Goal: Book appointment/travel/reservation

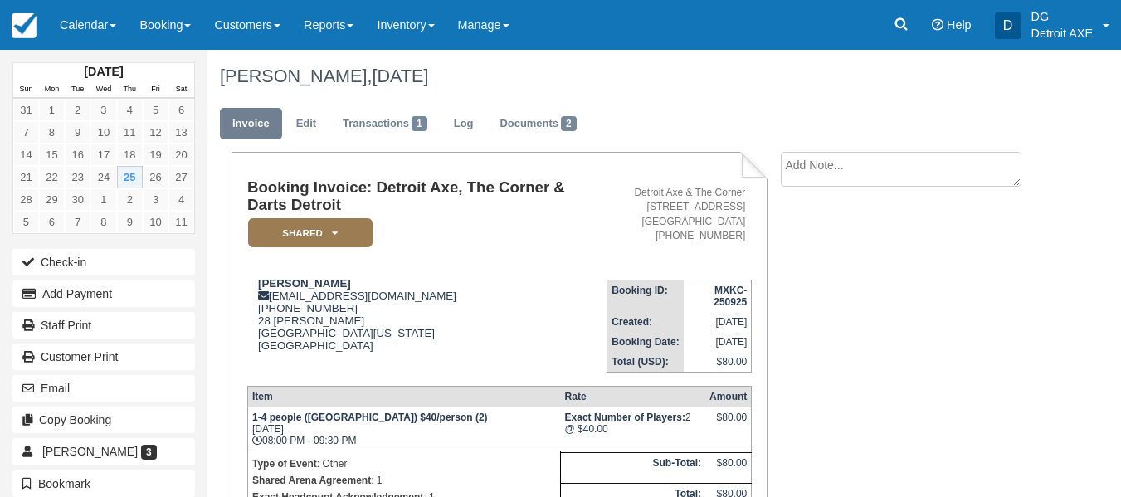
scroll to position [179, 0]
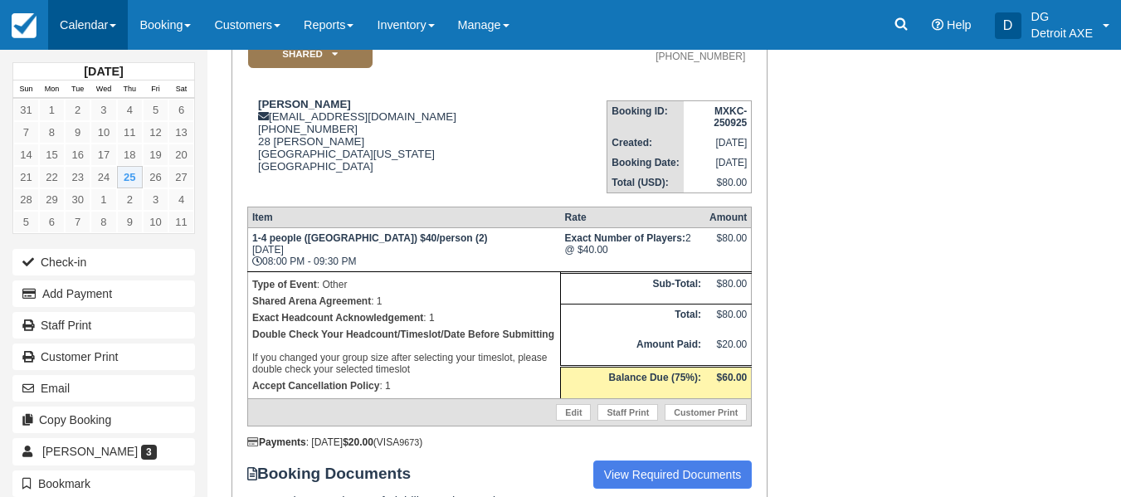
click at [128, 33] on link "Calendar" at bounding box center [88, 25] width 80 height 50
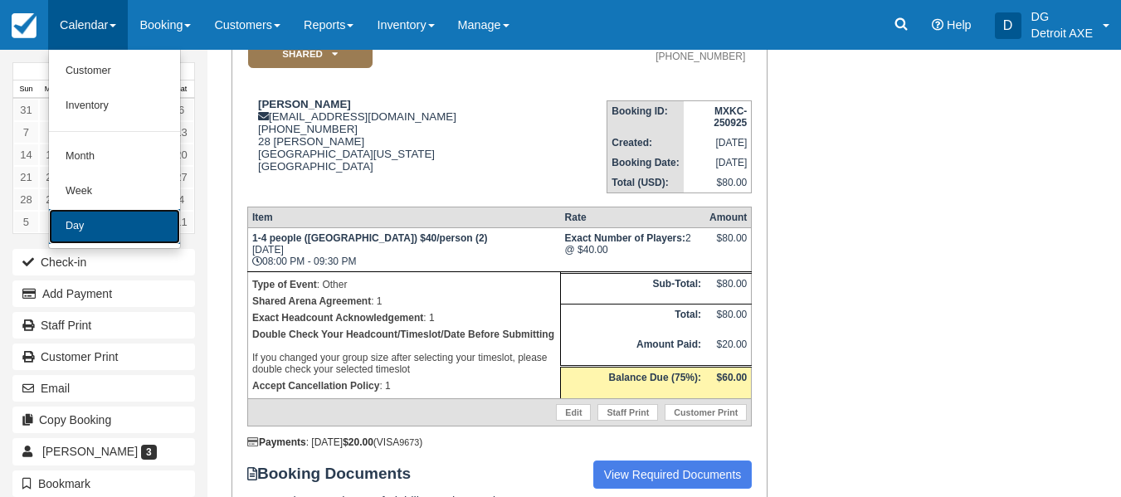
click at [129, 220] on link "Day" at bounding box center [114, 226] width 131 height 35
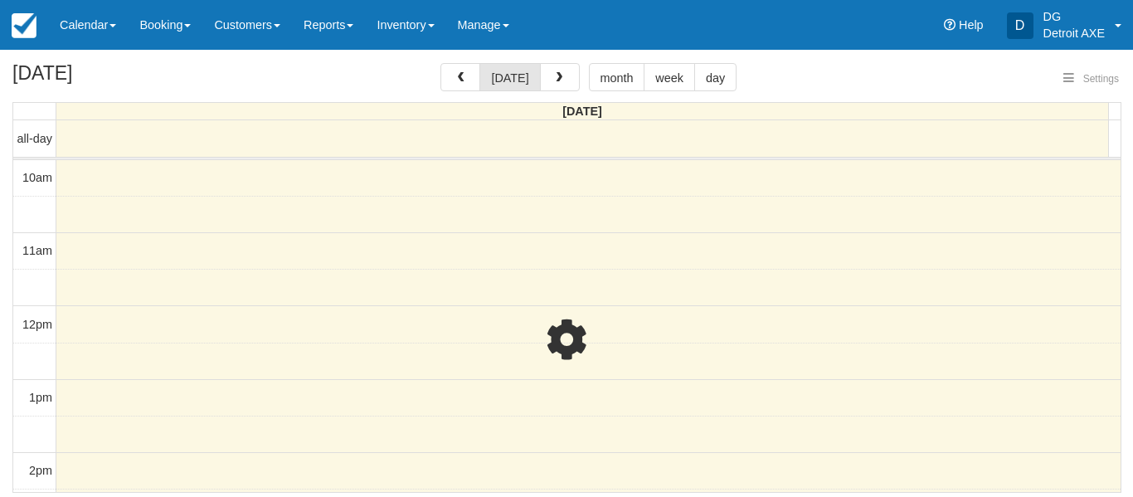
select select
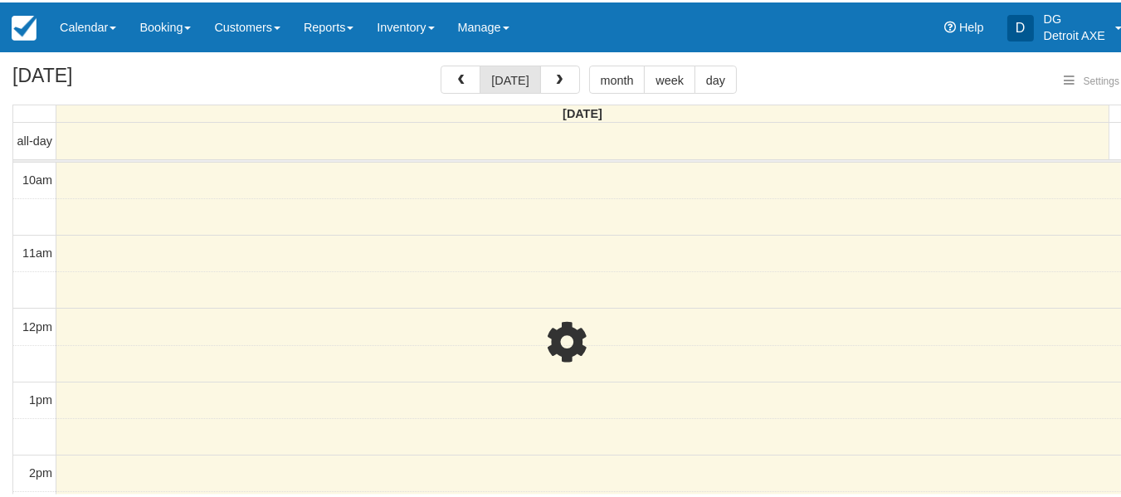
scroll to position [367, 0]
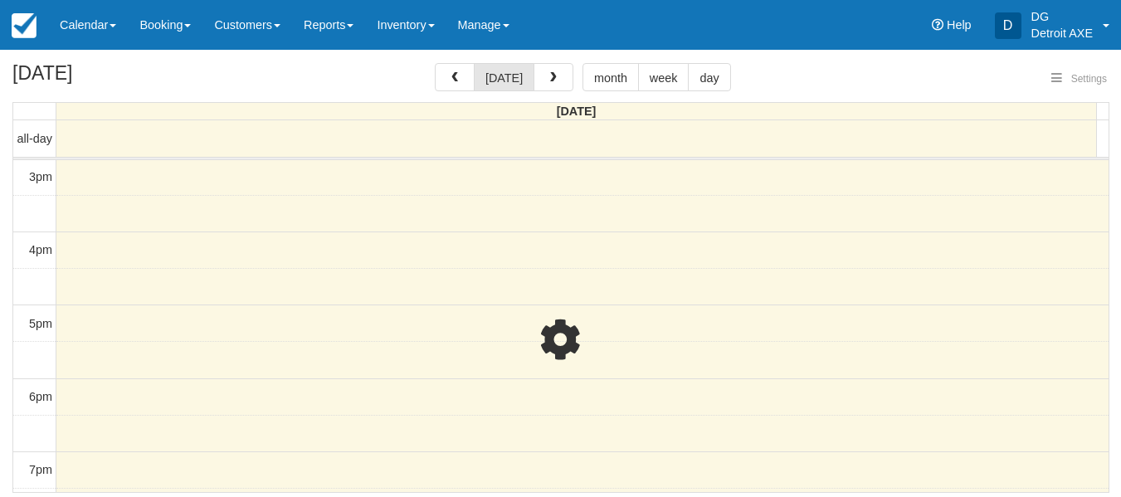
select select
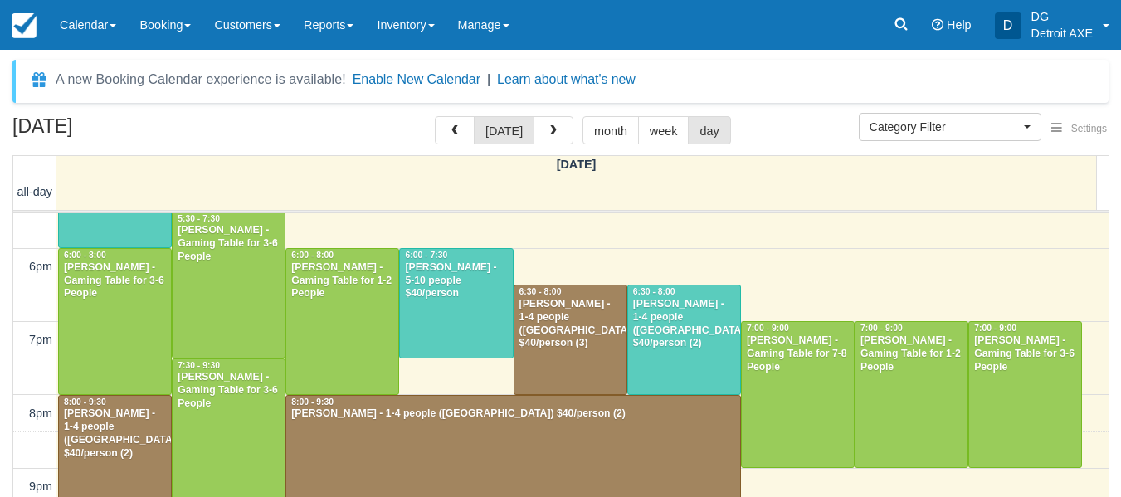
scroll to position [552, 0]
click at [447, 309] on div at bounding box center [456, 302] width 112 height 109
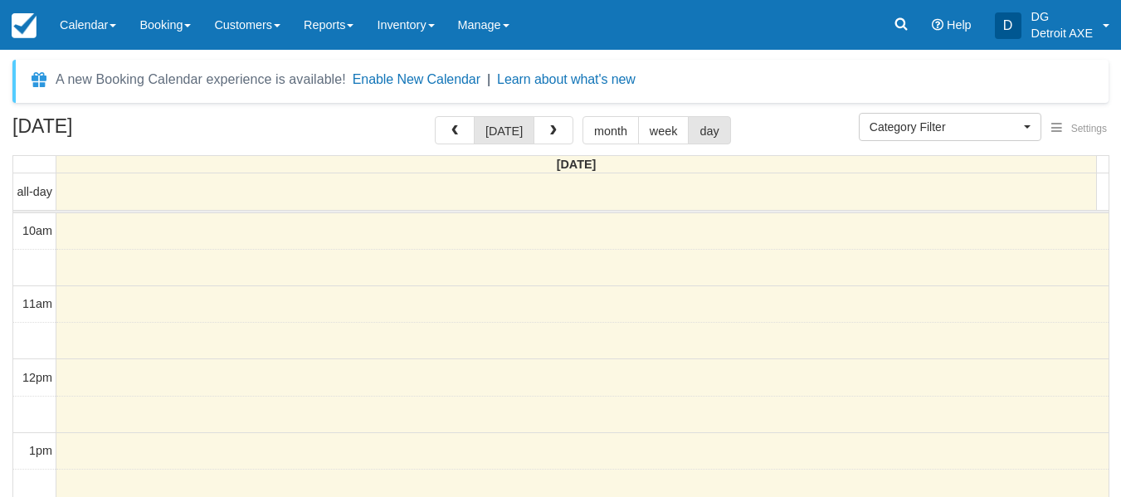
select select
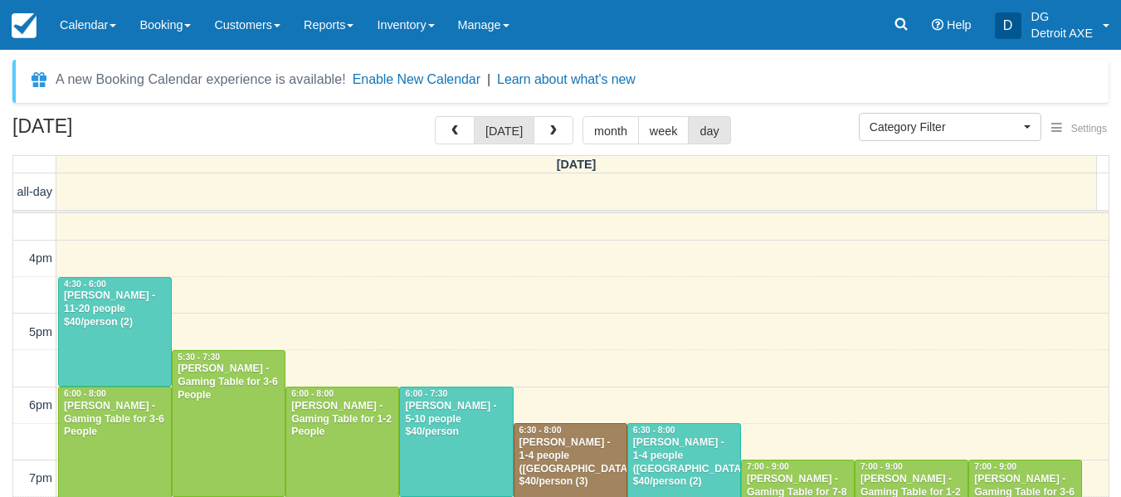
scroll to position [411, 0]
click at [95, 309] on div "Jason Esmacher - 11-20 people $40/person (2)" at bounding box center [115, 310] width 104 height 40
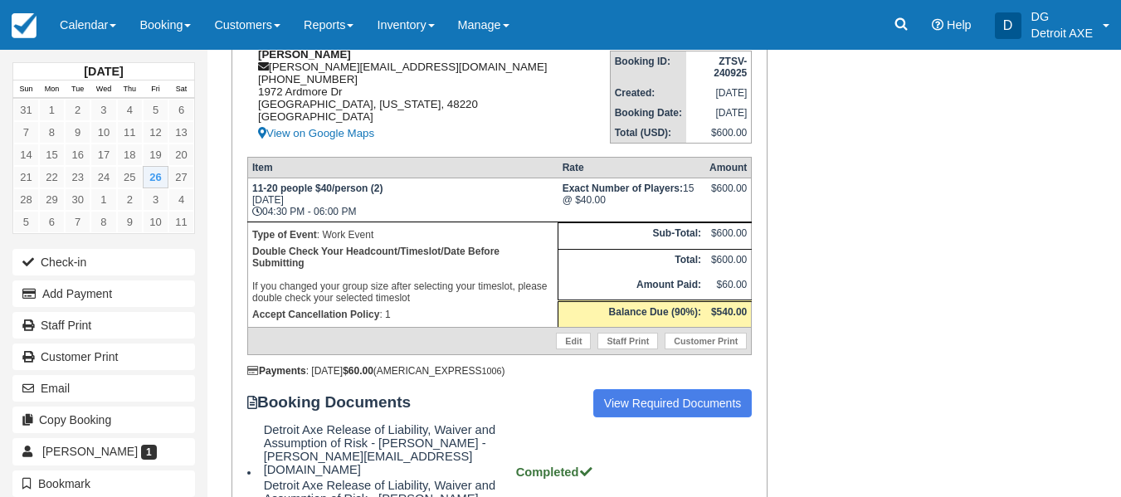
scroll to position [233, 0]
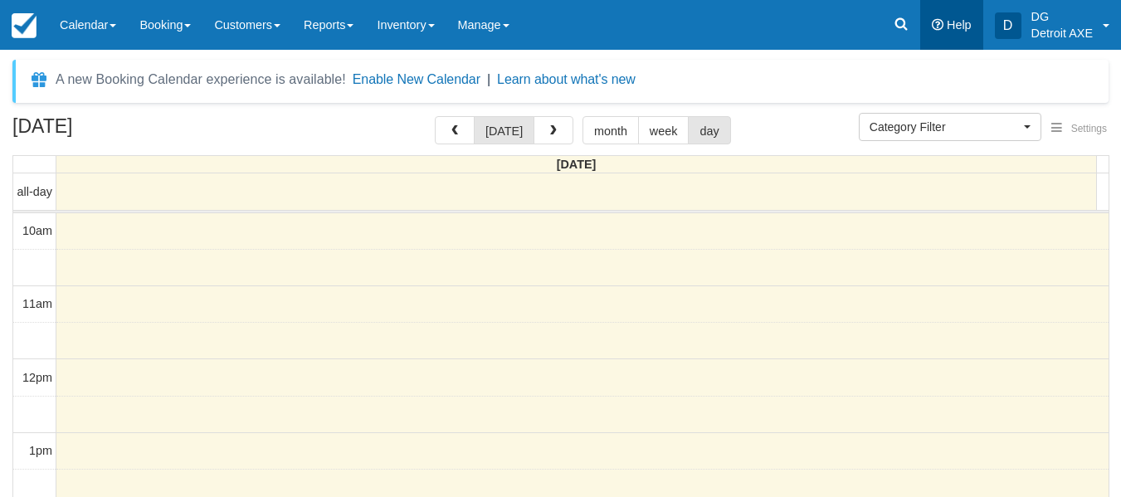
scroll to position [367, 0]
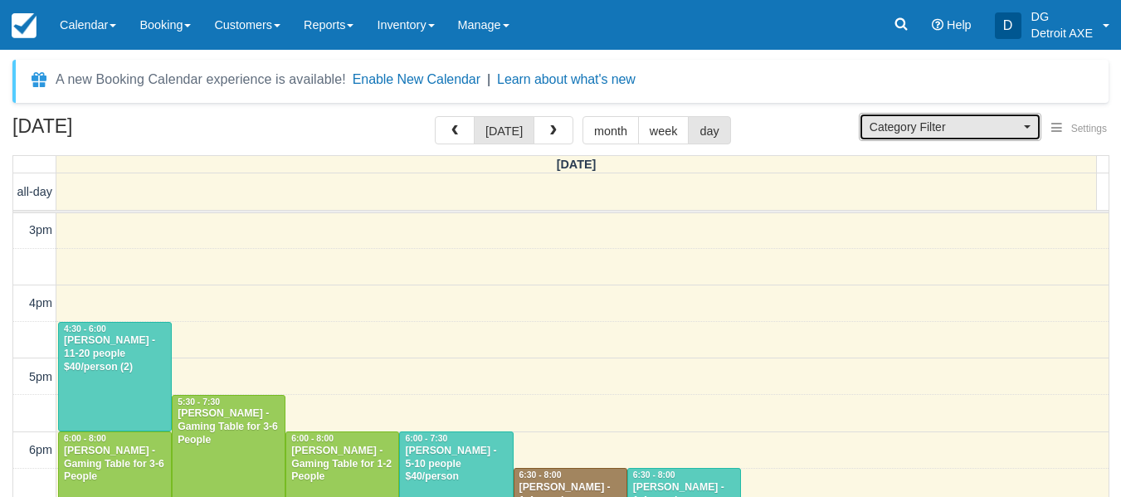
click at [1014, 119] on span "Category Filter" at bounding box center [944, 127] width 150 height 17
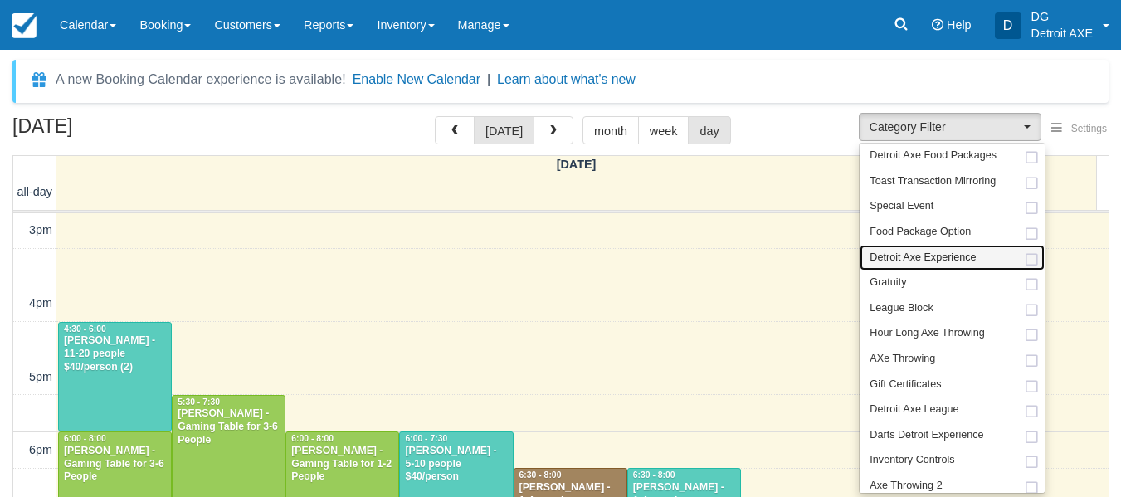
click at [967, 262] on span "Detroit Axe Experience" at bounding box center [922, 257] width 106 height 15
select select "14"
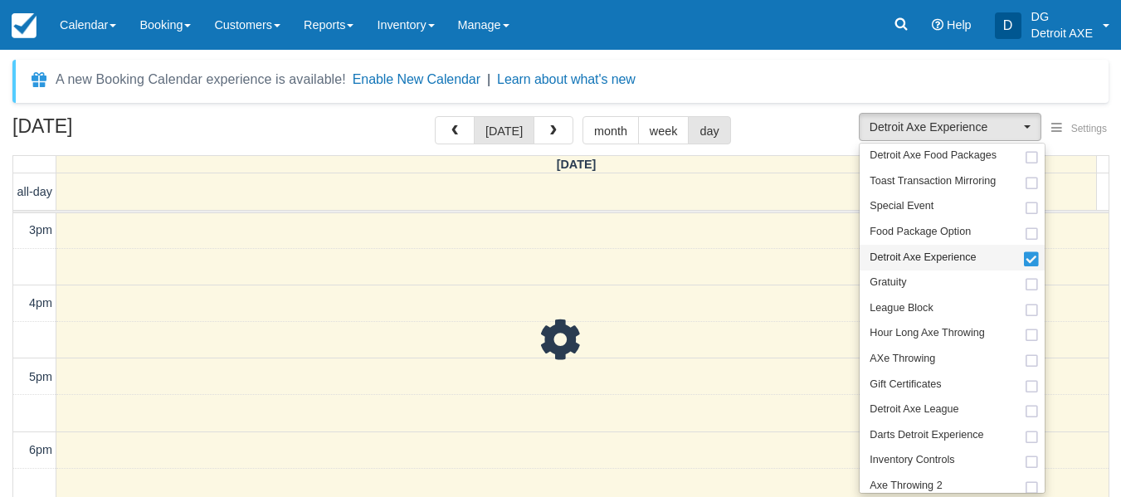
scroll to position [47, 0]
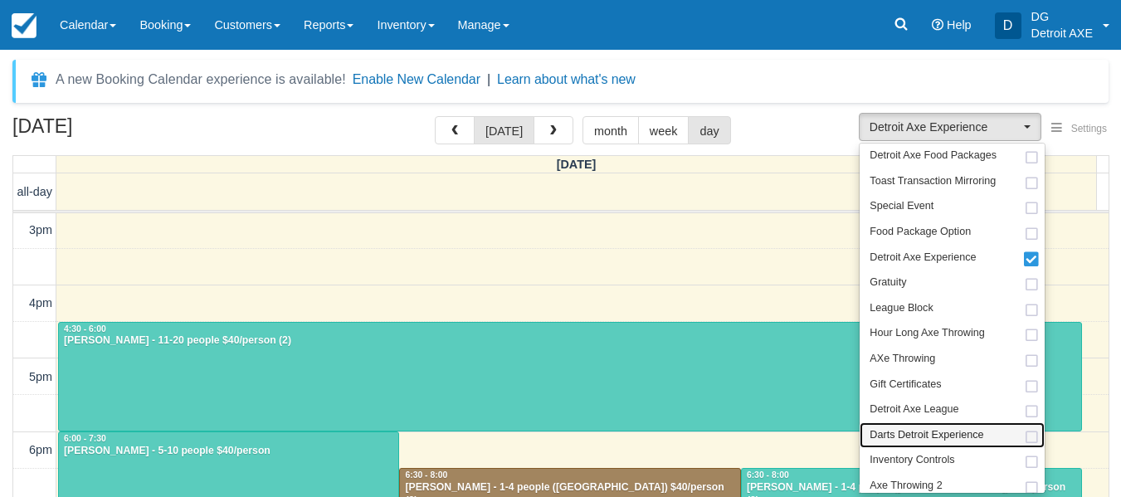
click at [938, 432] on span "Darts Detroit Experience" at bounding box center [926, 435] width 114 height 15
click at [831, 150] on div "September 26, 2025 today month week day" at bounding box center [560, 134] width 1096 height 36
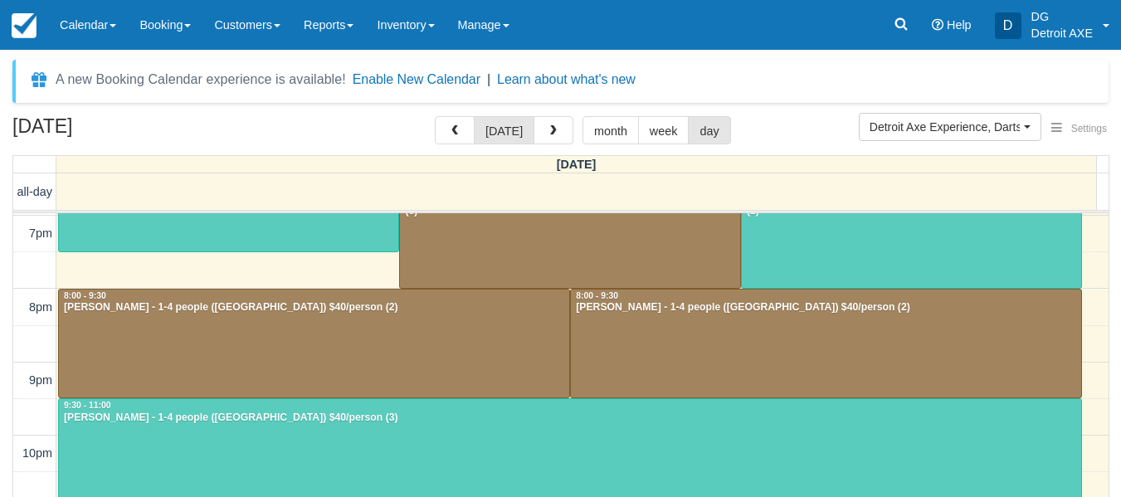
scroll to position [474, 0]
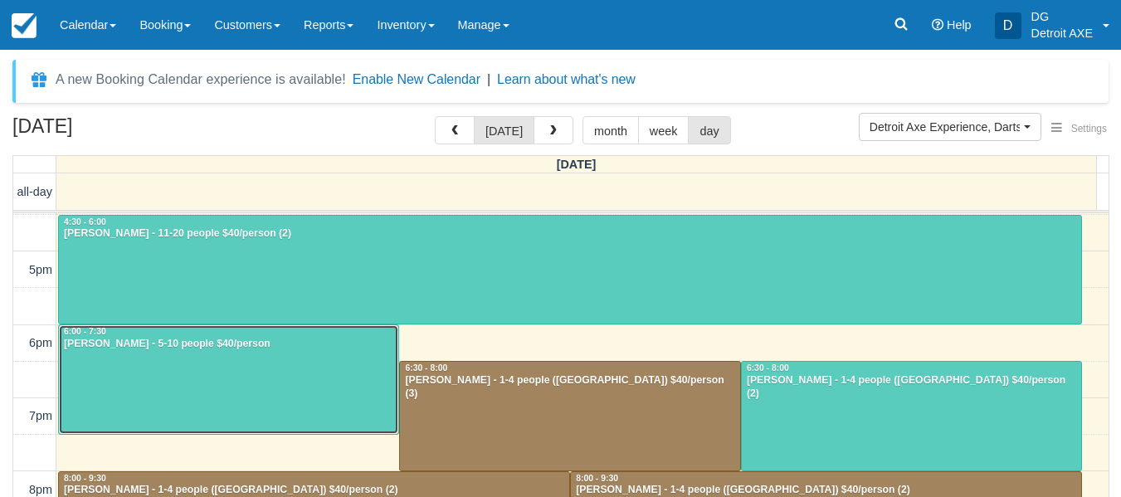
click at [352, 353] on div at bounding box center [228, 379] width 339 height 109
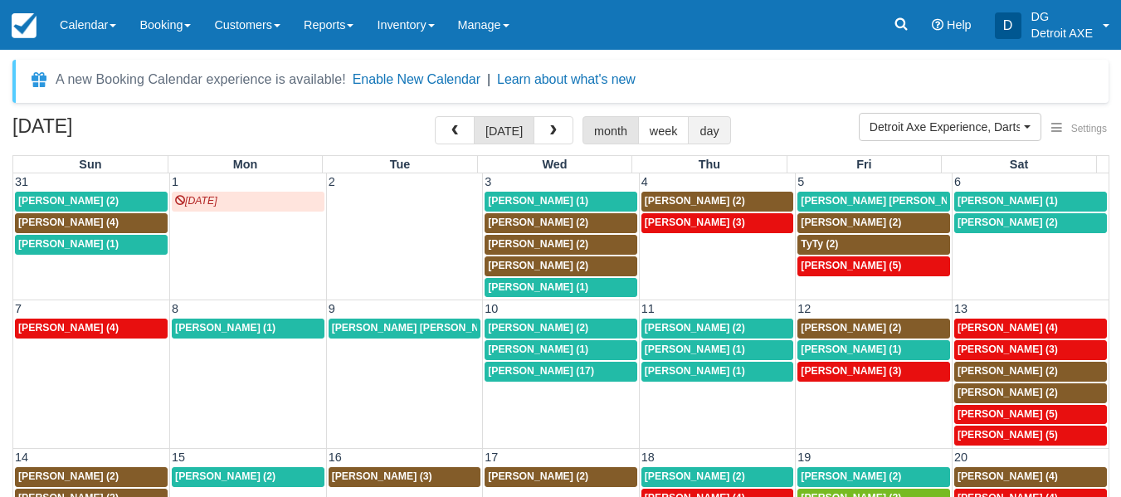
click at [693, 129] on button "day" at bounding box center [709, 130] width 42 height 28
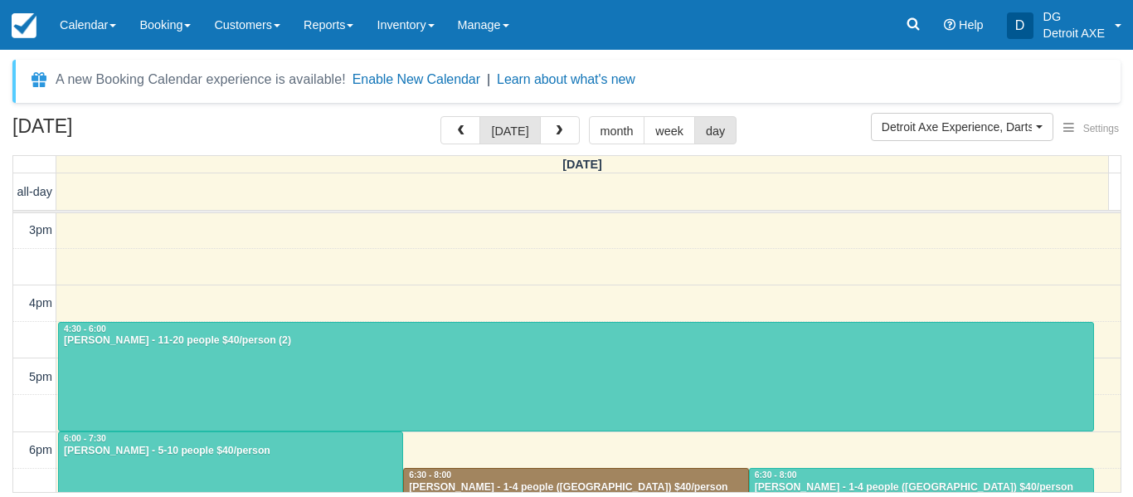
scroll to position [710, 0]
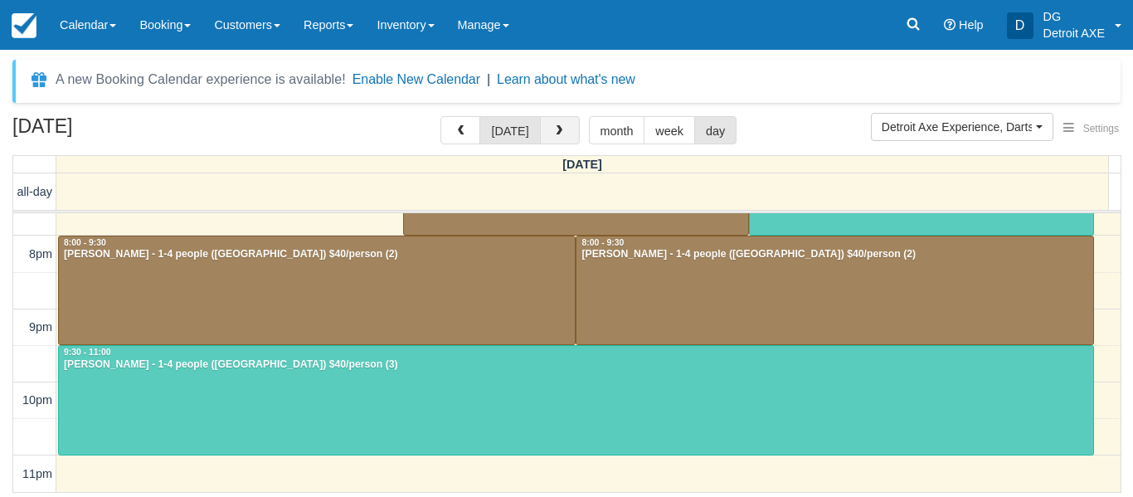
click at [559, 143] on button "button" at bounding box center [560, 130] width 40 height 28
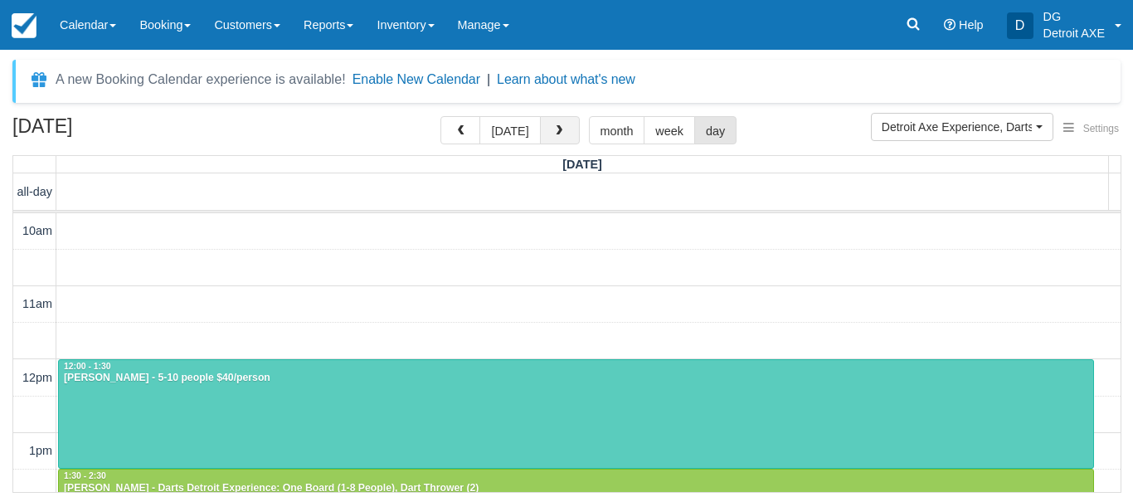
scroll to position [367, 0]
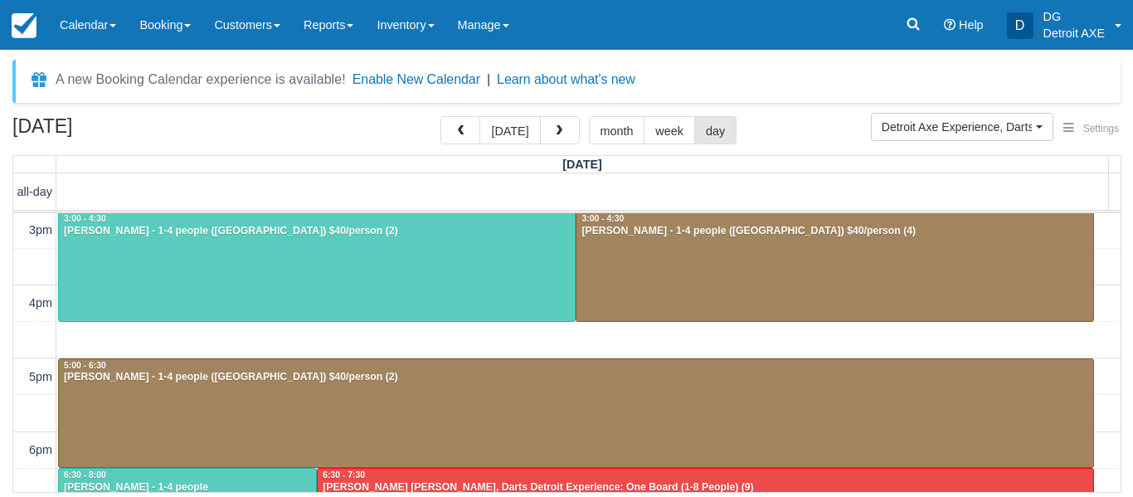
click at [488, 342] on div "10am 11am 12pm 1pm 2pm 3pm 4pm 5pm 6pm 7pm 8pm 9pm 10pm 11pm 12:00 - 1:30 [PERS…" at bounding box center [566, 340] width 1107 height 989
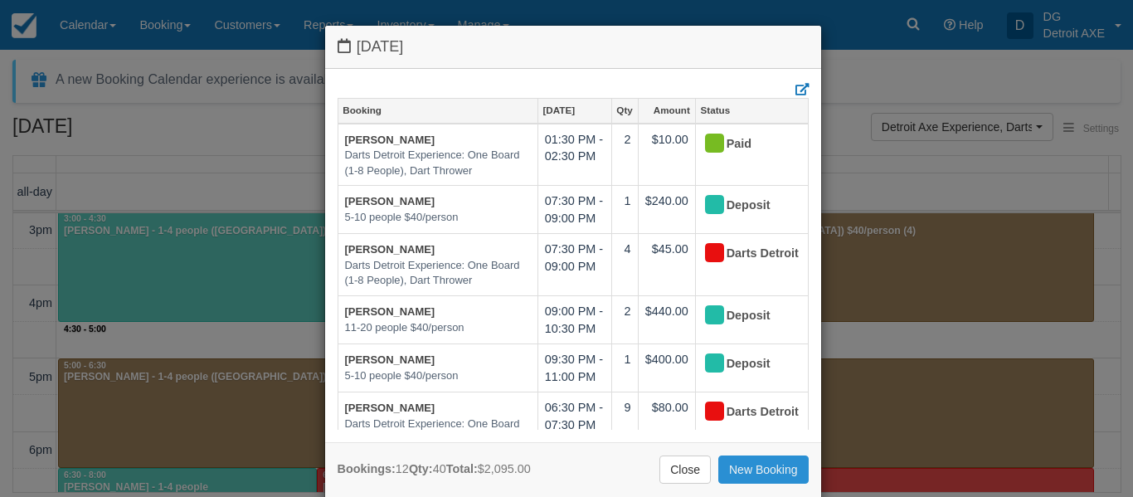
click at [742, 480] on link "New Booking" at bounding box center [763, 469] width 90 height 28
click at [744, 477] on link "New Booking" at bounding box center [763, 469] width 90 height 28
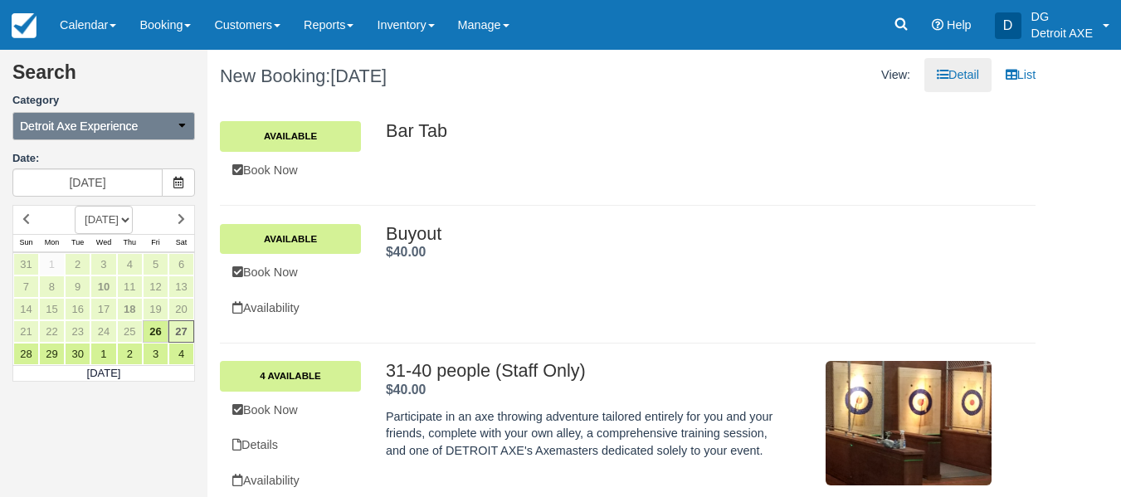
click at [101, 112] on button "Detroit Axe Experience" at bounding box center [103, 126] width 182 height 28
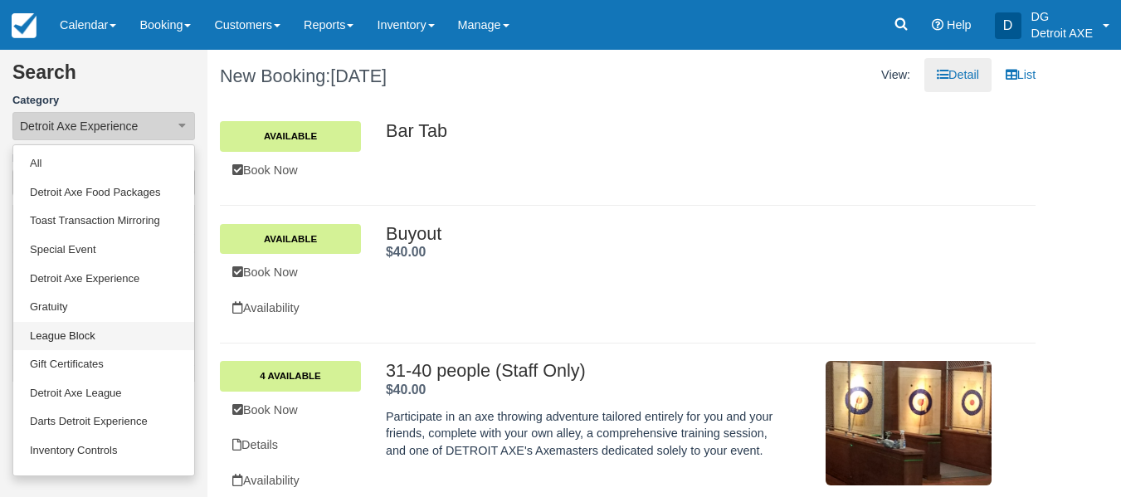
scroll to position [80, 0]
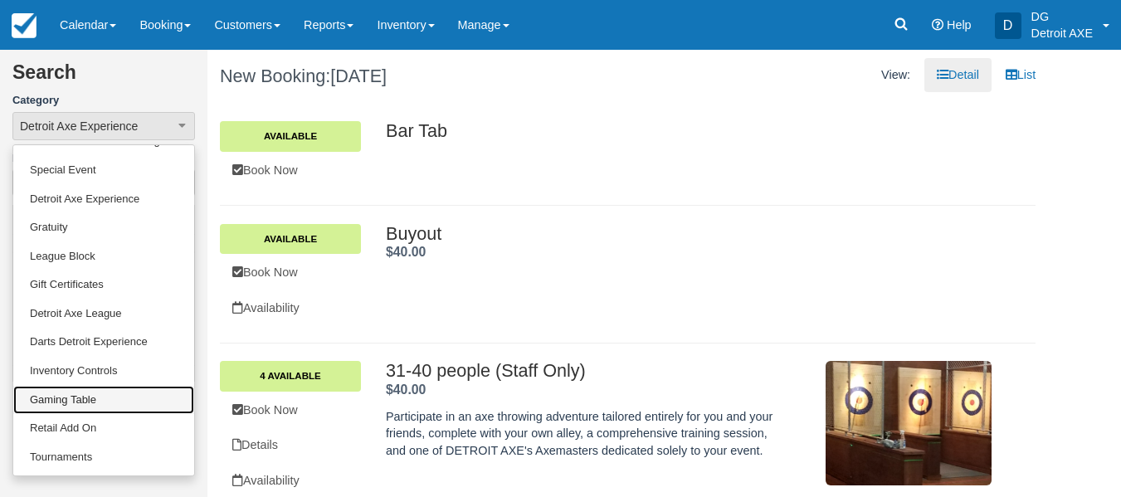
click at [95, 401] on link "Gaming Table" at bounding box center [103, 400] width 181 height 29
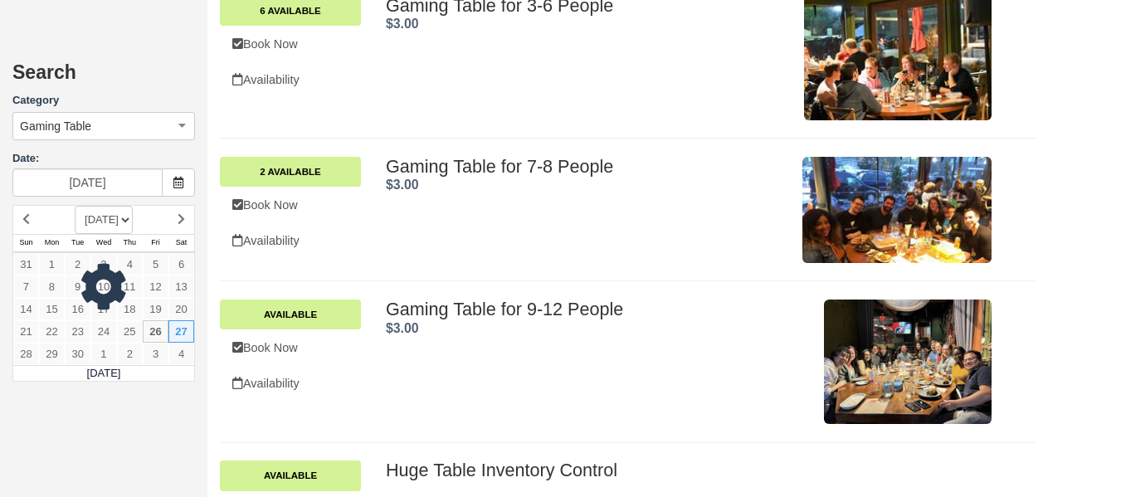
scroll to position [588, 0]
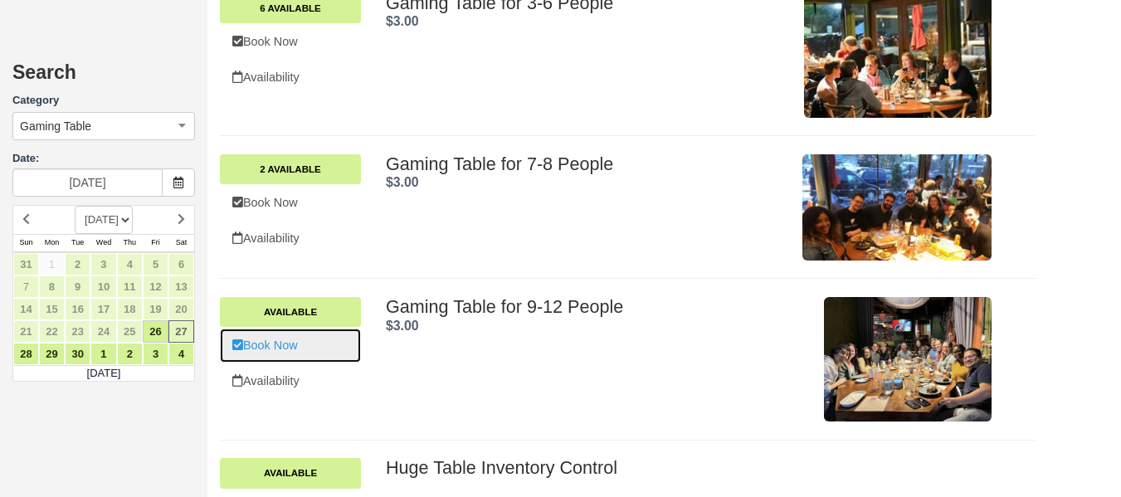
click at [342, 350] on link "Book Now" at bounding box center [290, 345] width 141 height 34
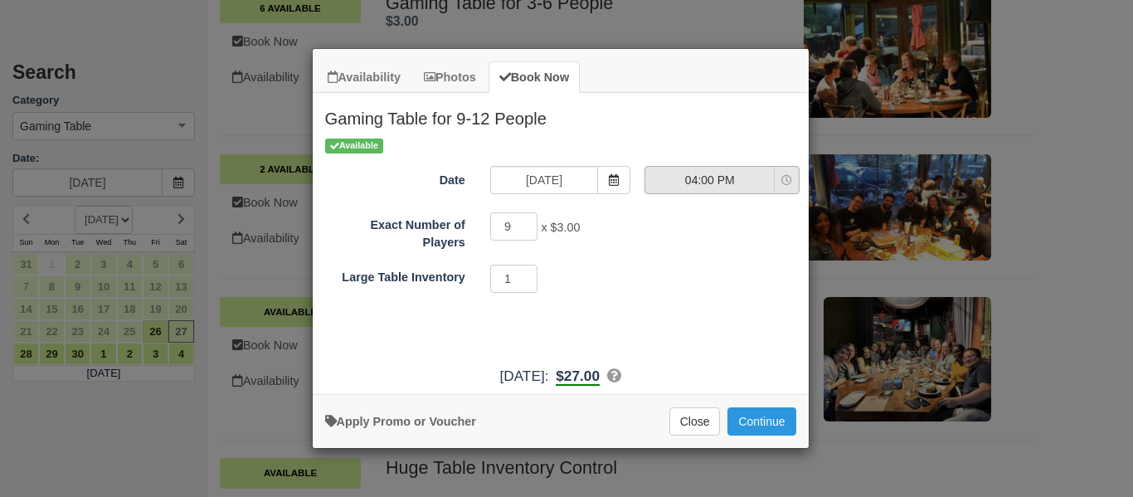
click at [688, 179] on span "04:00 PM" at bounding box center [709, 180] width 129 height 17
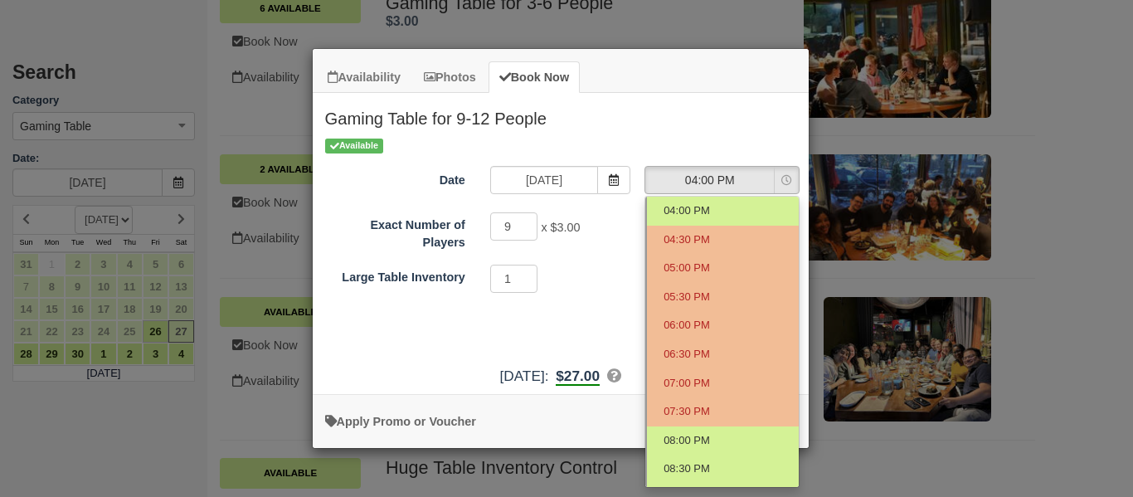
click at [582, 325] on div "Available Date 09/27/25 Time Selector 04:00 PM Nothing selected 04:00 PM 04:30 …" at bounding box center [561, 247] width 496 height 221
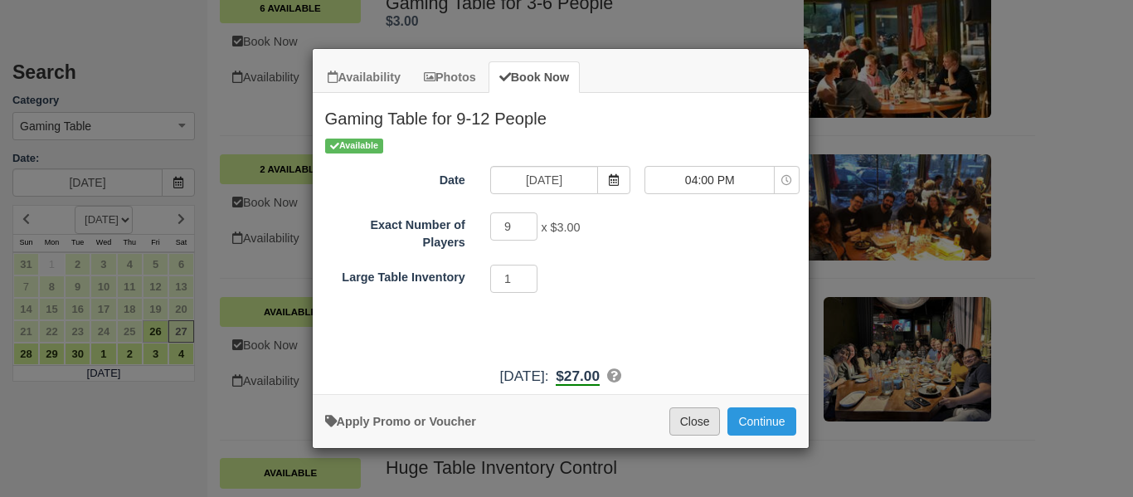
click at [696, 422] on button "Close" at bounding box center [694, 421] width 51 height 28
